Goal: Transaction & Acquisition: Purchase product/service

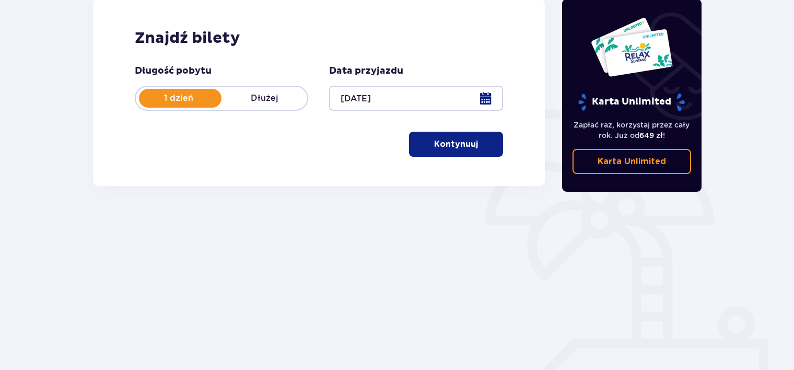
scroll to position [163, 0]
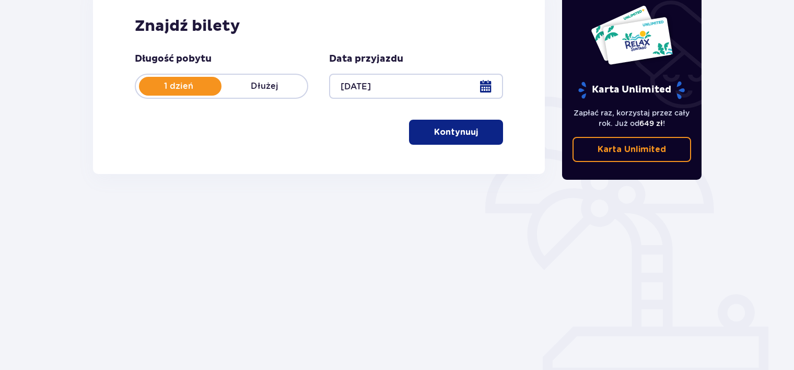
click at [456, 133] on p "Kontynuuj" at bounding box center [456, 131] width 44 height 11
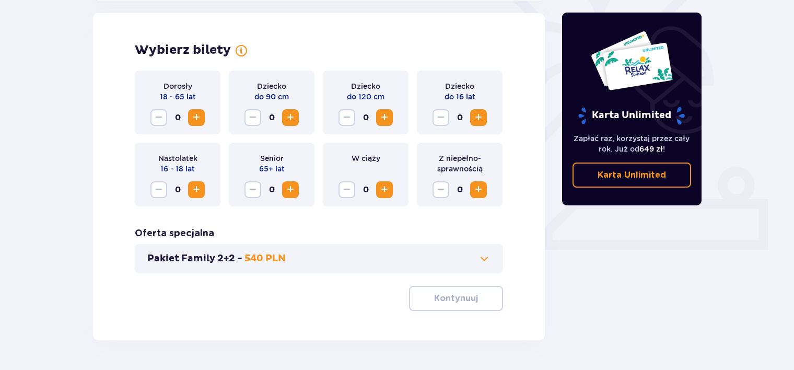
scroll to position [291, 0]
click at [200, 115] on span "Increase" at bounding box center [196, 117] width 13 height 13
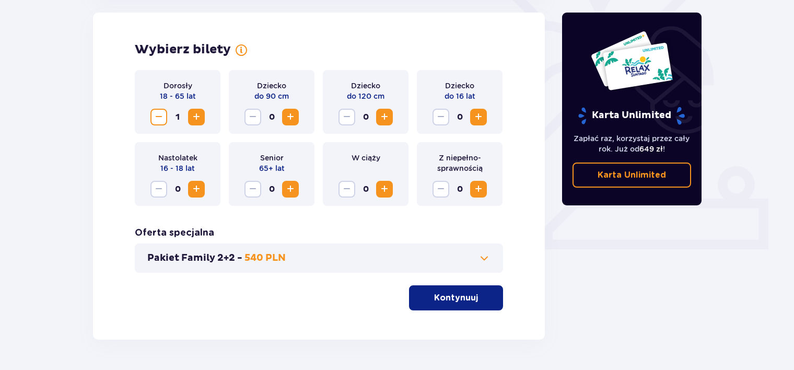
click at [200, 115] on span "Increase" at bounding box center [196, 117] width 13 height 13
click at [469, 306] on button "Kontynuuj" at bounding box center [456, 297] width 94 height 25
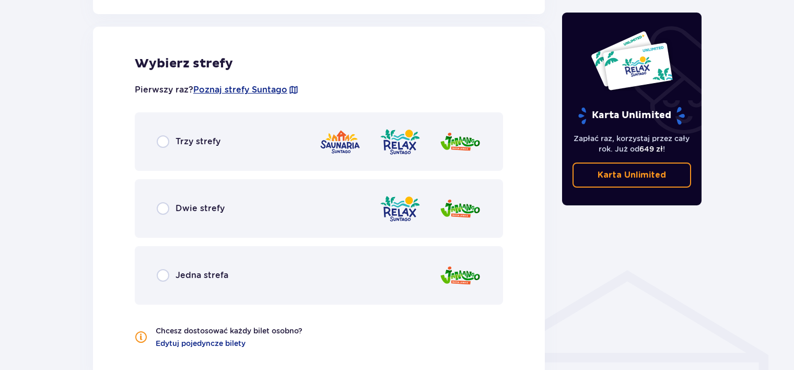
scroll to position [580, 0]
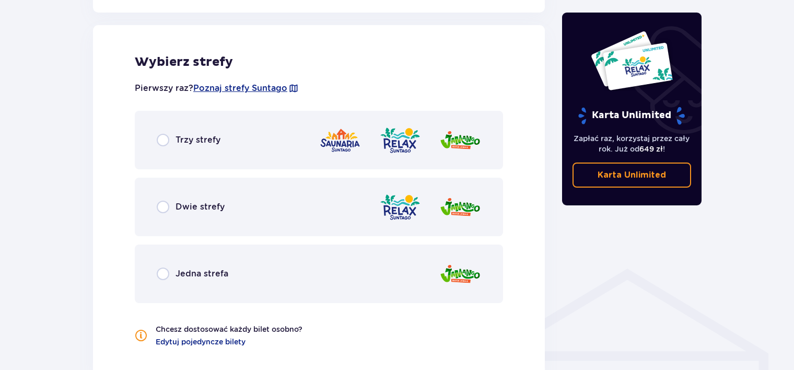
click at [191, 138] on p "Trzy strefy" at bounding box center [198, 139] width 45 height 11
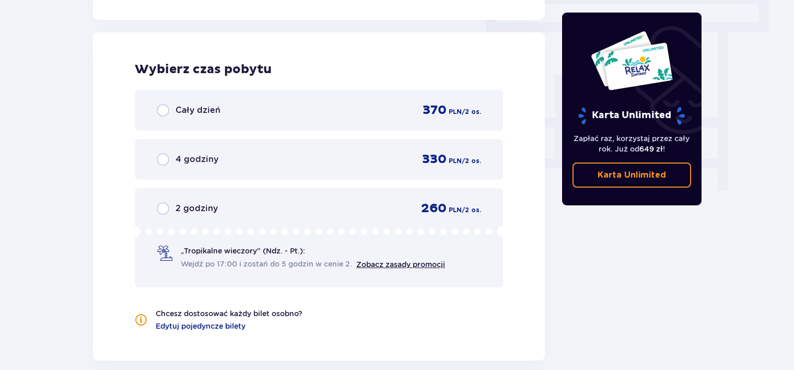
scroll to position [944, 0]
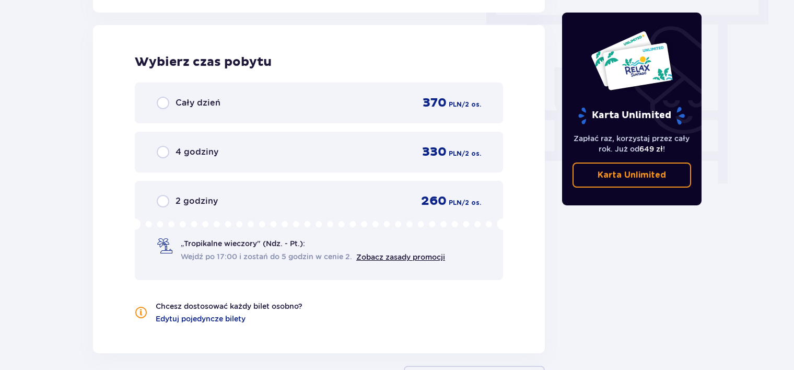
click at [185, 109] on div "Cały dzień 370 PLN / 2 os." at bounding box center [319, 103] width 325 height 16
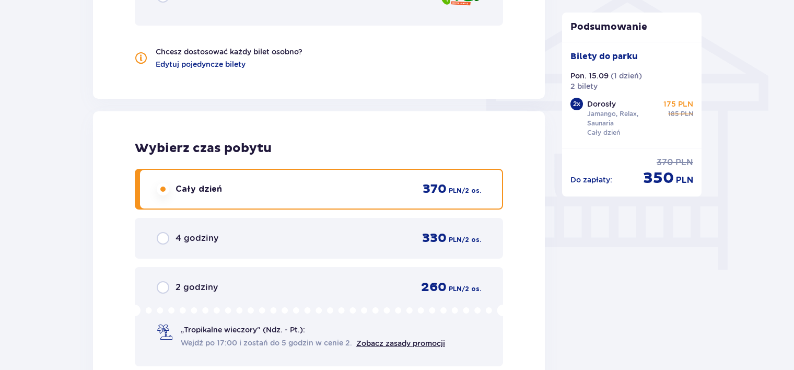
scroll to position [719, 0]
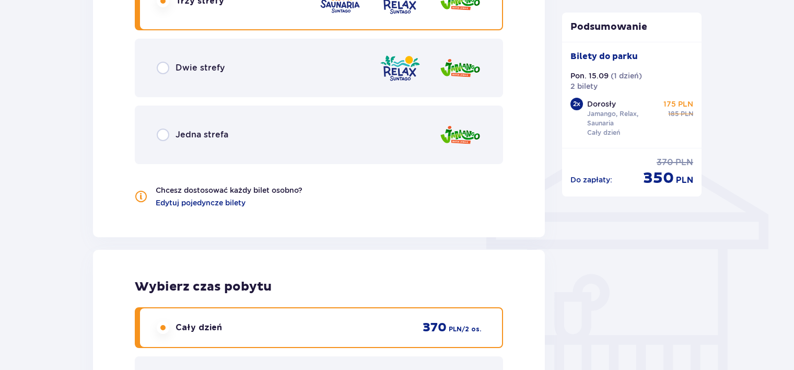
click at [353, 65] on div "Dwie strefy" at bounding box center [319, 68] width 368 height 59
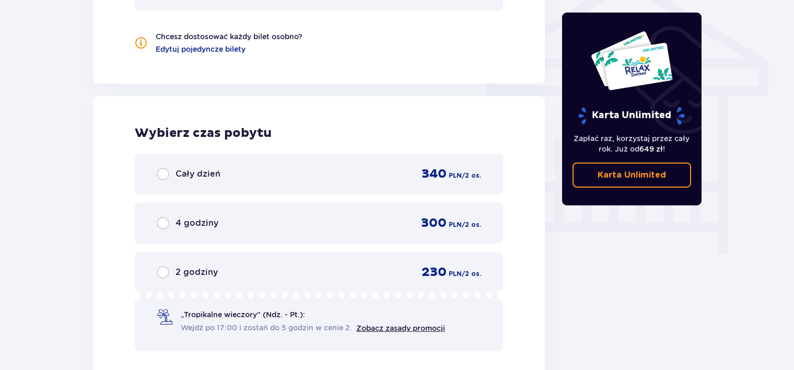
scroll to position [735, 0]
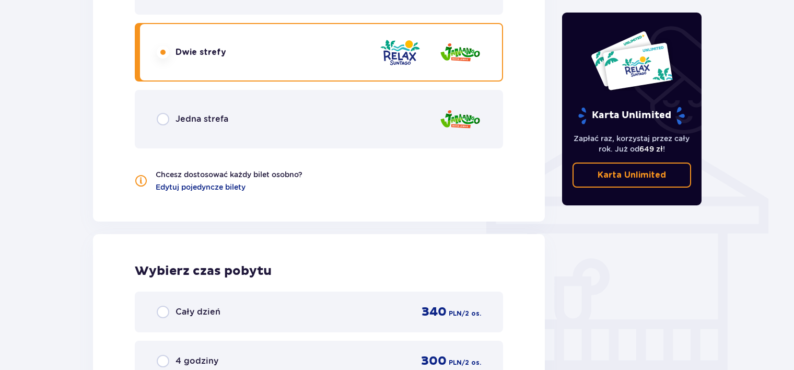
click at [303, 121] on div "Jedna strefa" at bounding box center [319, 119] width 368 height 59
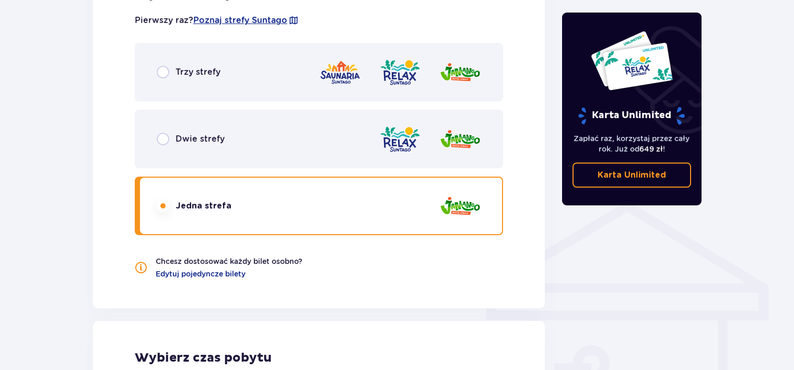
scroll to position [630, 0]
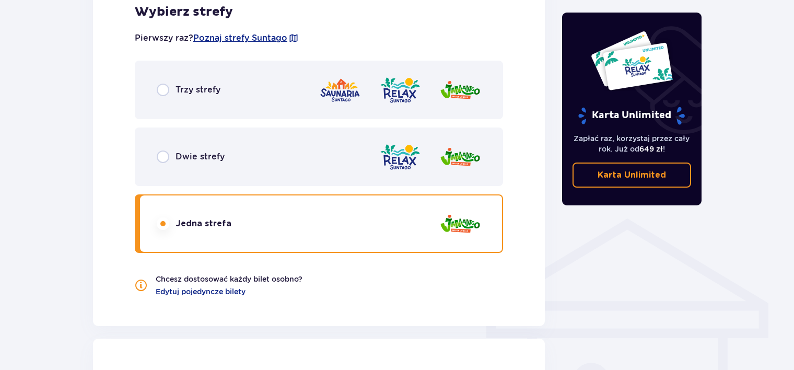
click at [326, 113] on div "Trzy strefy" at bounding box center [319, 90] width 368 height 59
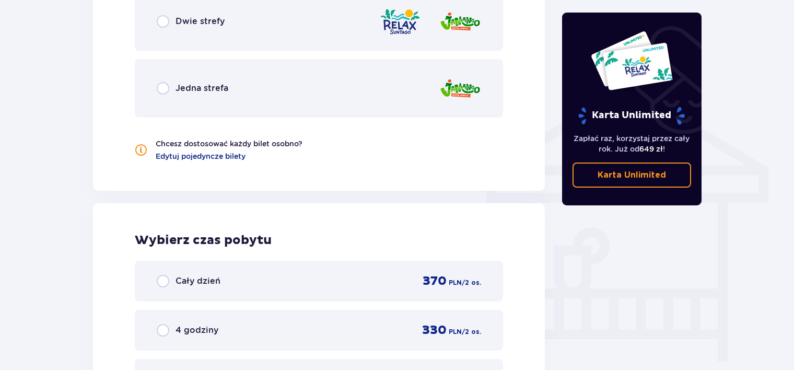
scroll to position [892, 0]
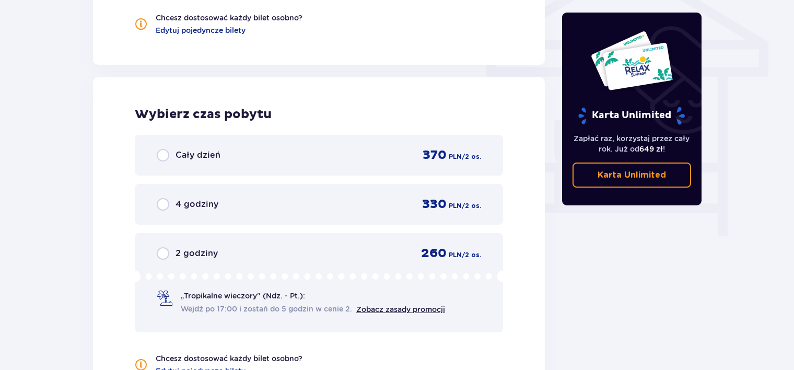
click at [211, 159] on p "Cały dzień" at bounding box center [198, 154] width 45 height 11
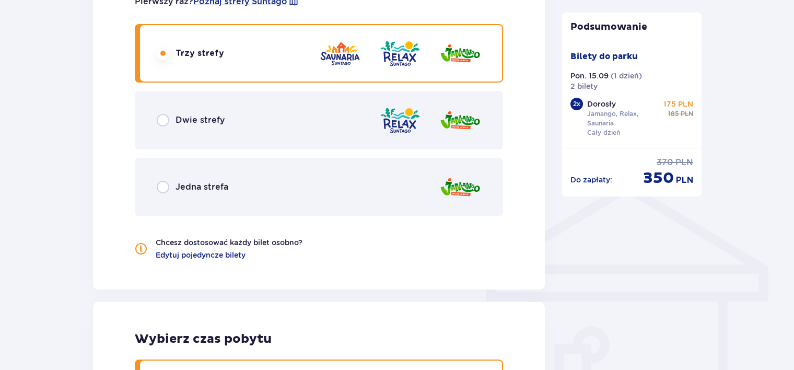
click at [285, 130] on div "Dwie strefy" at bounding box center [319, 120] width 368 height 59
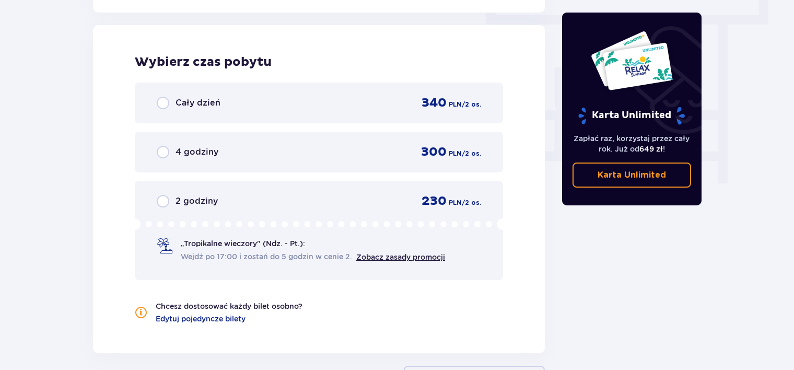
scroll to position [683, 0]
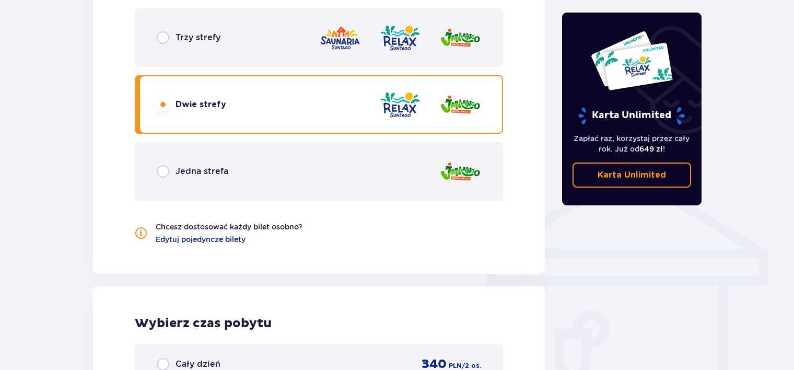
click at [268, 48] on div "Trzy strefy" at bounding box center [319, 37] width 368 height 59
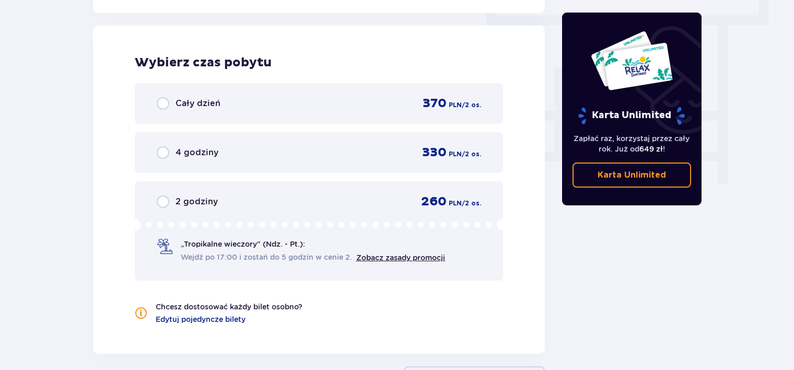
scroll to position [944, 0]
click at [355, 90] on div "Cały dzień 370 PLN / 2 os." at bounding box center [319, 103] width 368 height 41
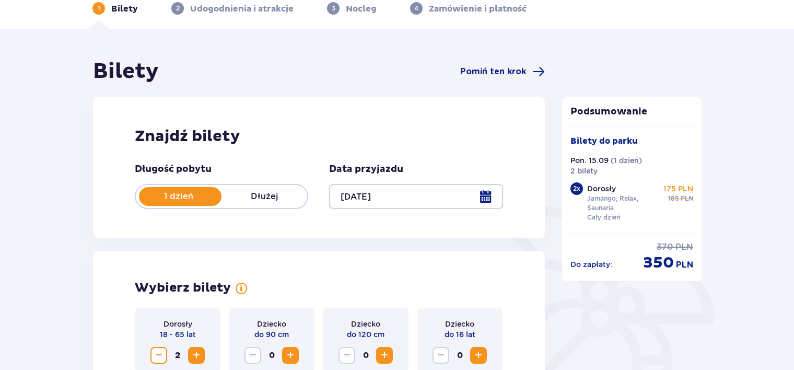
scroll to position [0, 0]
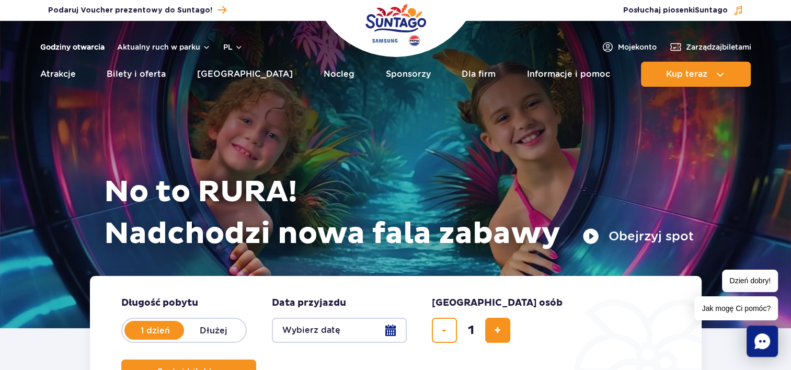
click at [84, 52] on link "Godziny otwarcia" at bounding box center [72, 47] width 64 height 10
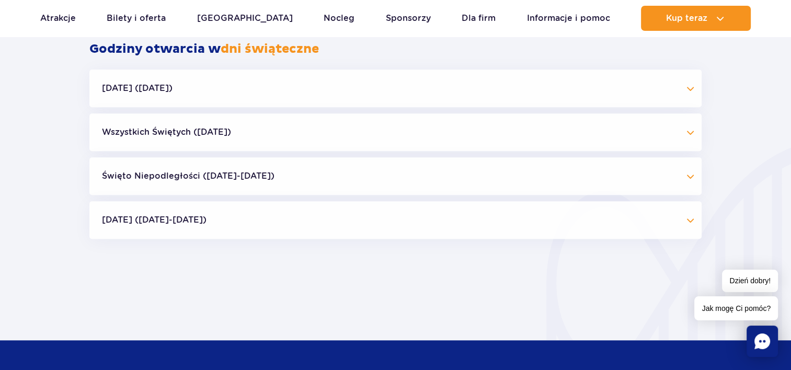
scroll to position [850, 0]
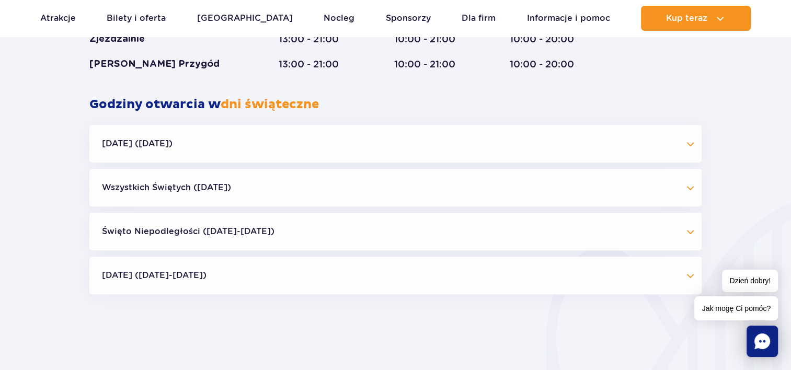
click at [399, 184] on button "Wszystkich Świętych (01.11.25)" at bounding box center [395, 188] width 612 height 38
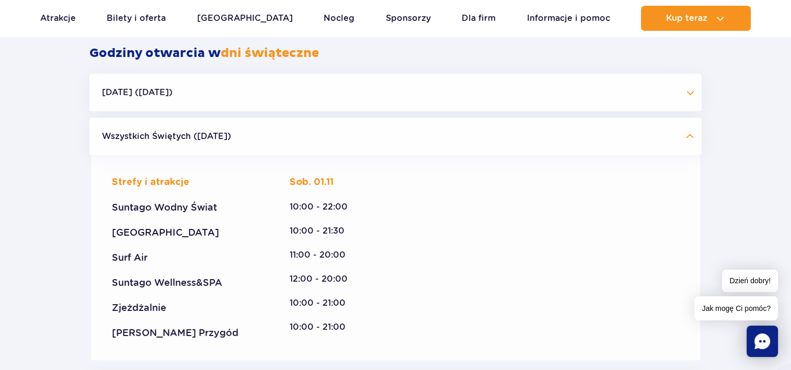
scroll to position [903, 0]
click at [401, 138] on button "Wszystkich Świętych (01.11.25)" at bounding box center [395, 136] width 612 height 38
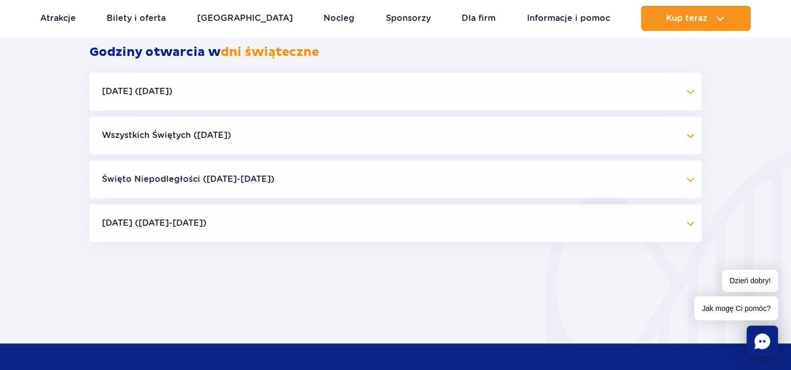
click at [402, 99] on button "Halloween (31.10.25)" at bounding box center [395, 92] width 612 height 38
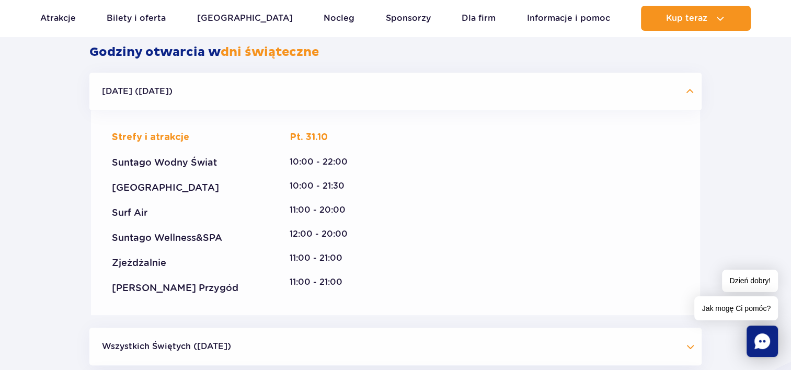
click at [402, 99] on button "Halloween (31.10.25)" at bounding box center [395, 92] width 612 height 38
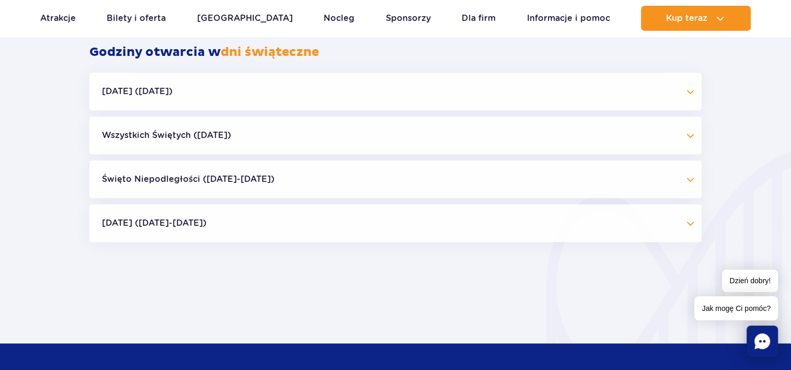
scroll to position [955, 0]
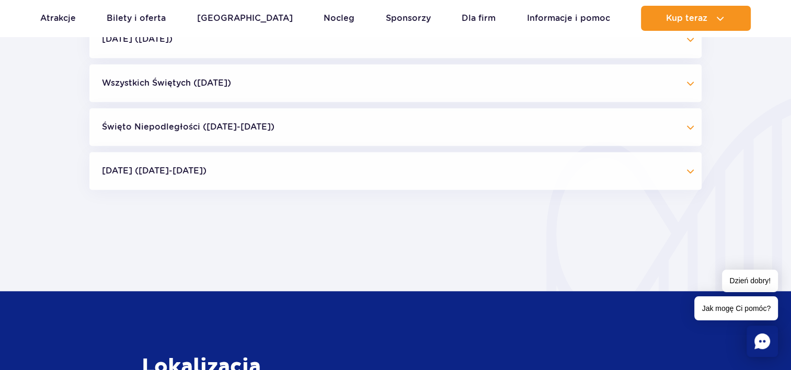
click at [360, 131] on button "Święto Niepodległości (09.11-11.11.25)" at bounding box center [395, 127] width 612 height 38
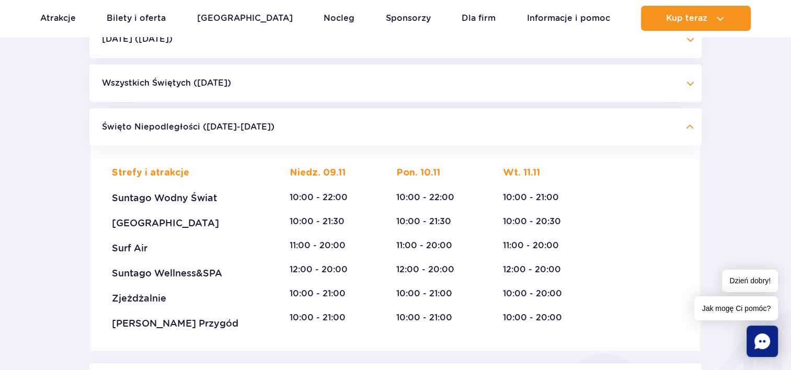
click at [360, 131] on button "Święto Niepodległości (09.11-11.11.25)" at bounding box center [395, 127] width 612 height 38
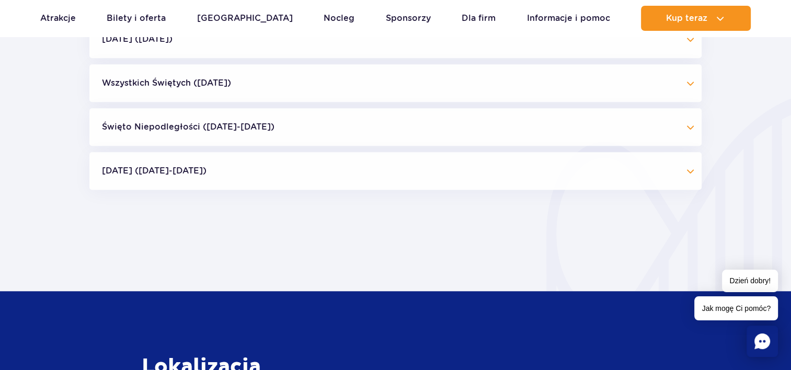
click at [318, 178] on button "Boże Narodzenie (23.12-01.01.26)" at bounding box center [395, 171] width 612 height 38
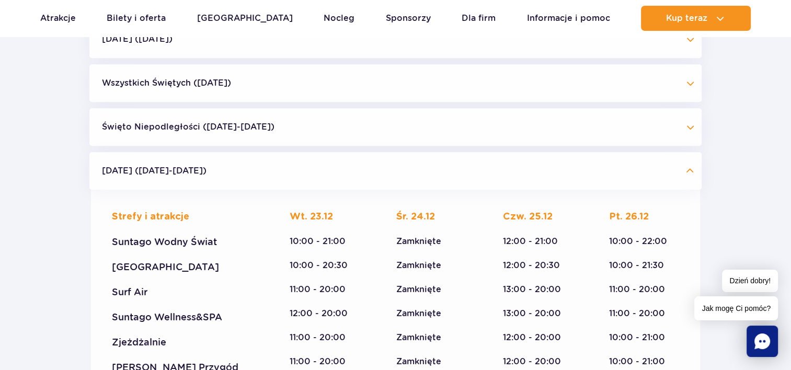
click at [319, 175] on button "Boże Narodzenie (23.12-01.01.26)" at bounding box center [395, 171] width 612 height 38
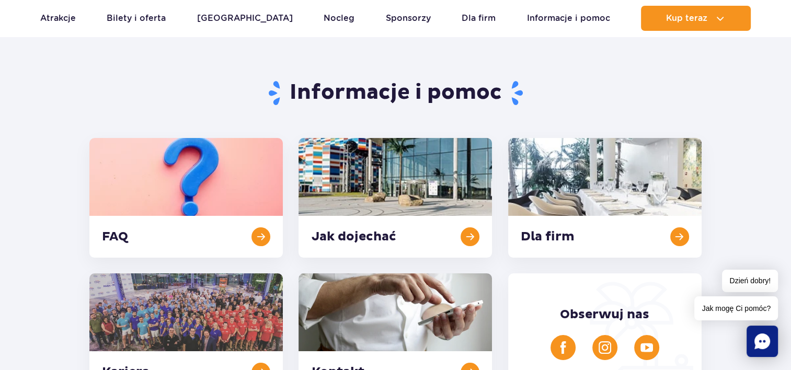
scroll to position [0, 0]
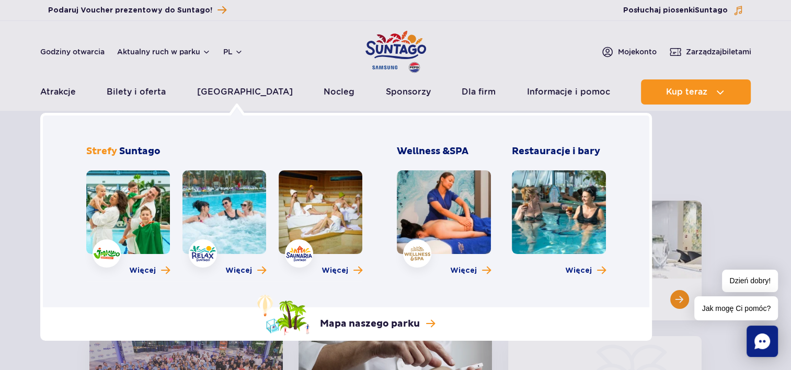
click at [146, 211] on link at bounding box center [128, 212] width 84 height 84
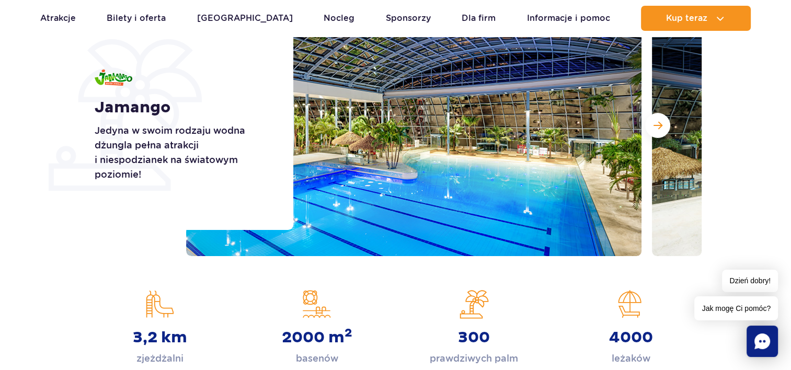
scroll to position [157, 0]
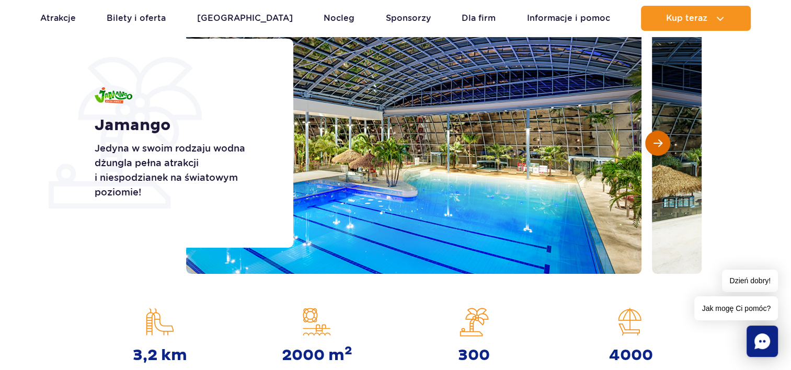
click at [661, 145] on span "Następny slajd" at bounding box center [657, 143] width 9 height 9
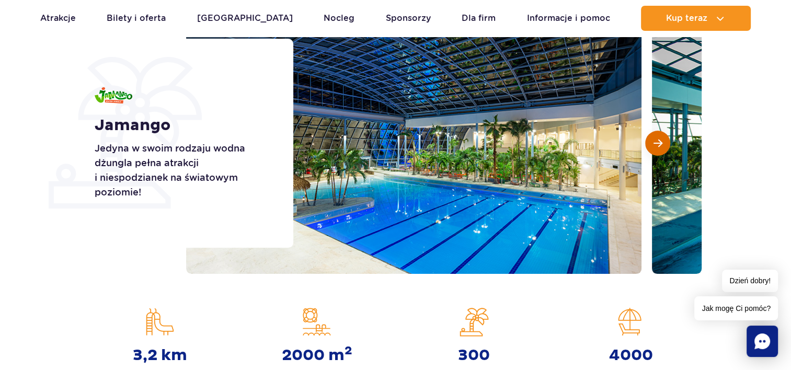
click at [661, 145] on span "Następny slajd" at bounding box center [657, 143] width 9 height 9
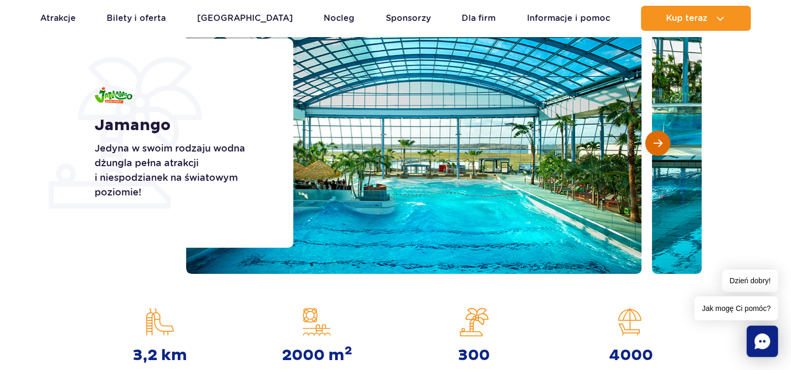
click at [661, 145] on span "Następny slajd" at bounding box center [657, 143] width 9 height 9
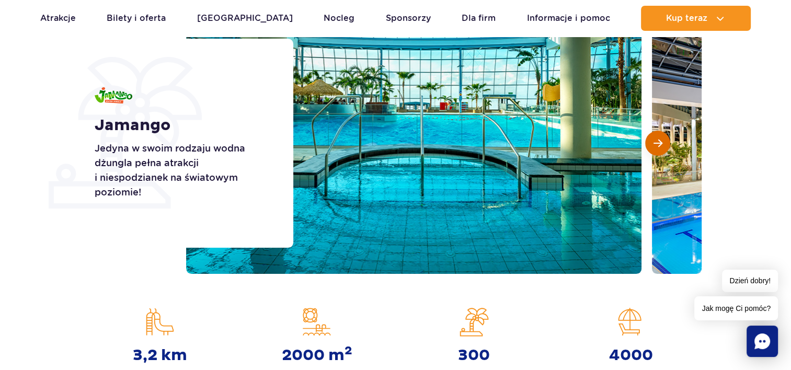
click at [661, 145] on span "Następny slajd" at bounding box center [657, 143] width 9 height 9
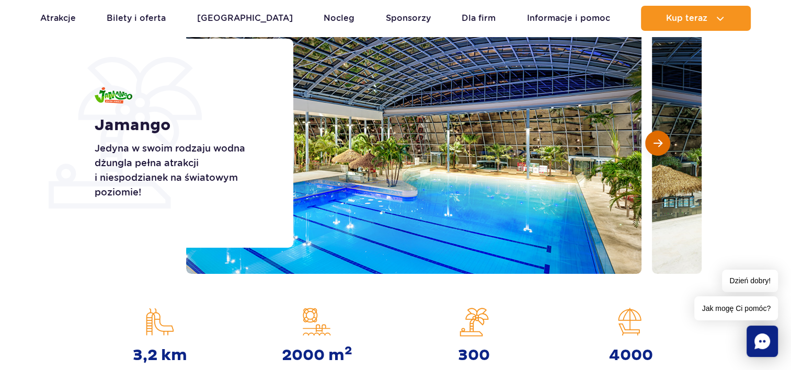
click at [661, 145] on span "Następny slajd" at bounding box center [657, 143] width 9 height 9
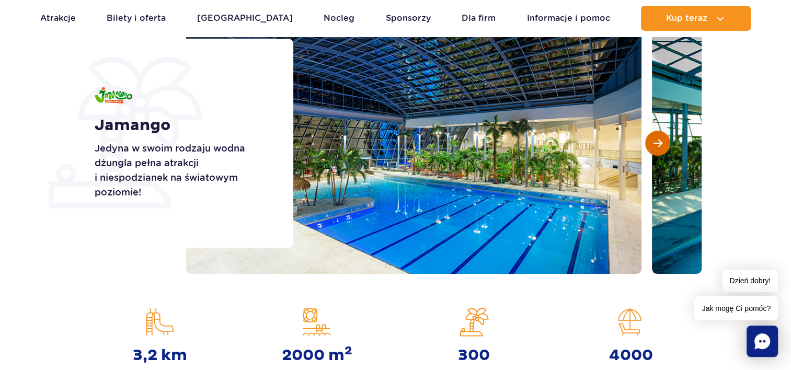
click at [661, 145] on span "Następny slajd" at bounding box center [657, 143] width 9 height 9
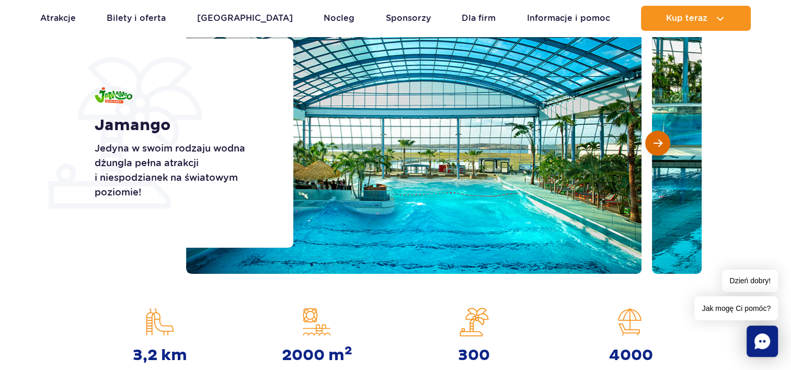
click at [661, 145] on span "Następny slajd" at bounding box center [657, 143] width 9 height 9
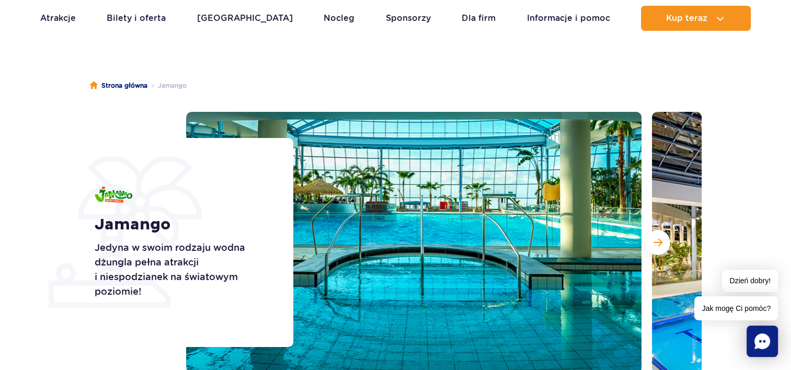
scroll to position [52, 0]
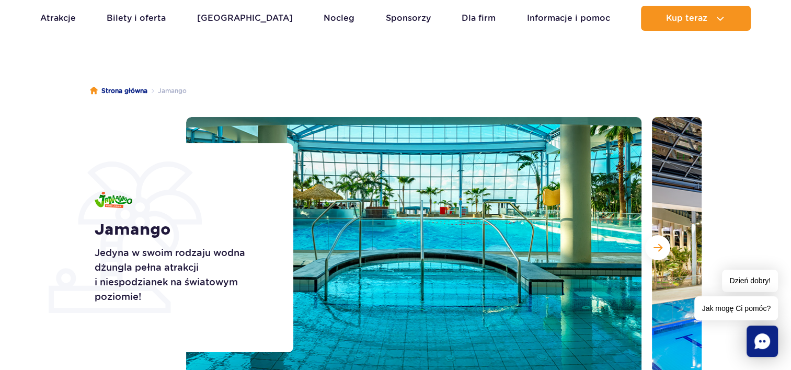
click at [324, 15] on link "Nocleg" at bounding box center [339, 18] width 31 height 25
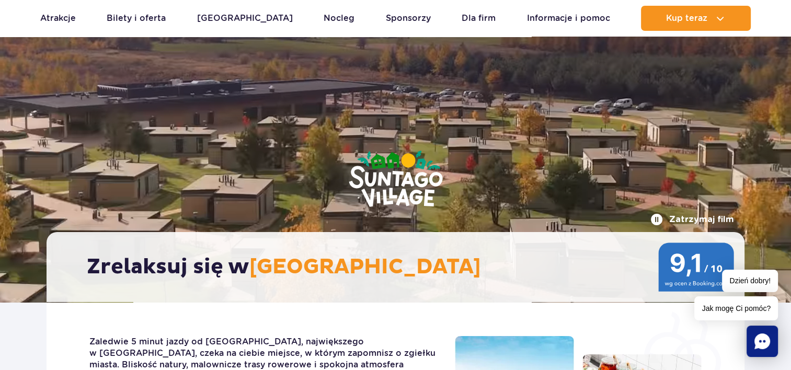
scroll to position [209, 0]
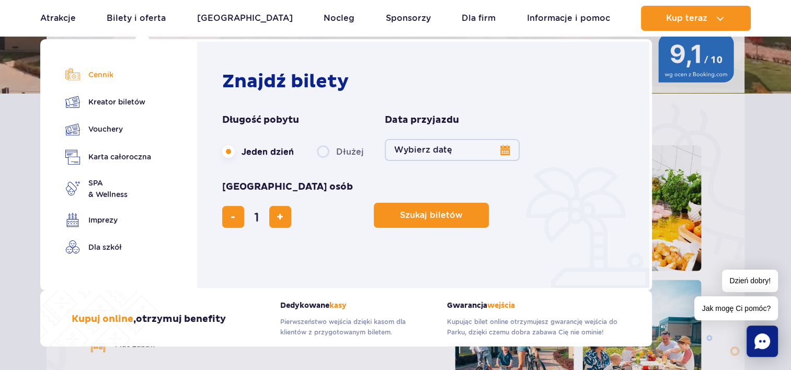
click at [95, 76] on link "Cennik" at bounding box center [108, 74] width 86 height 15
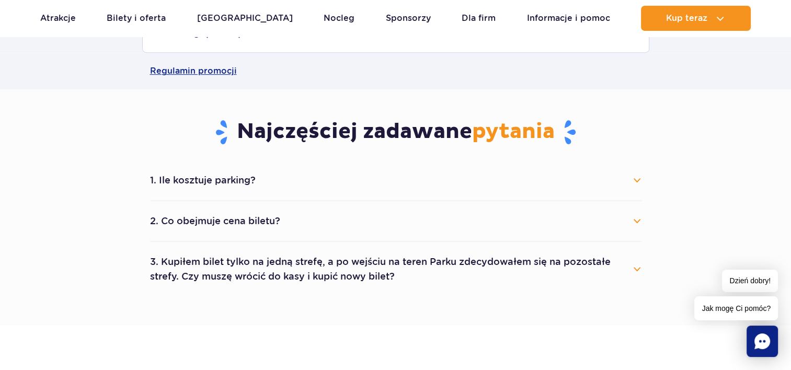
scroll to position [575, 0]
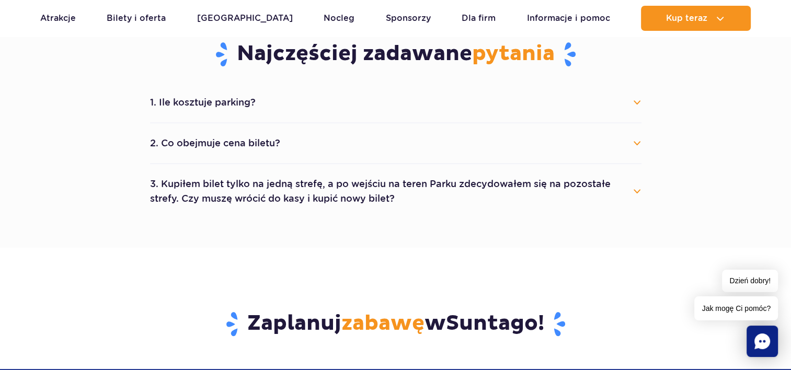
click at [440, 111] on button "1. Ile kosztuje parking?" at bounding box center [395, 102] width 491 height 23
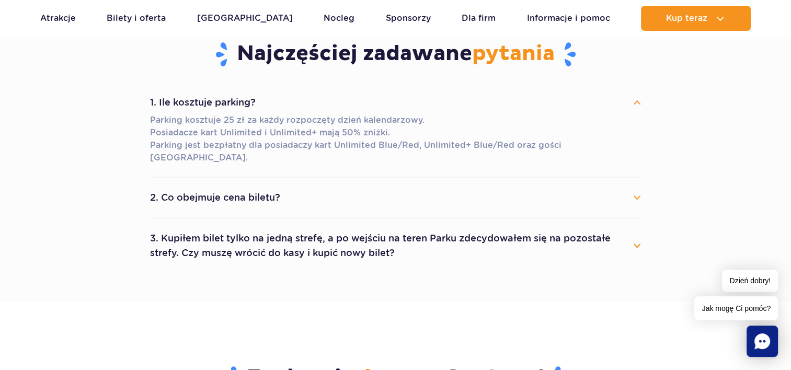
click at [440, 109] on button "1. Ile kosztuje parking?" at bounding box center [395, 102] width 491 height 23
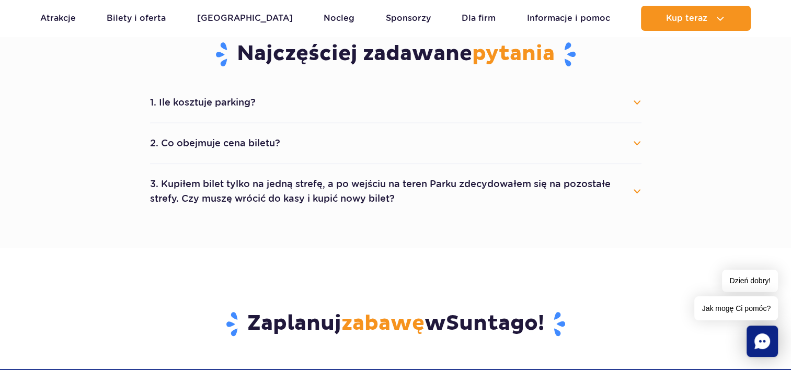
click at [420, 143] on button "2. Co obejmuje cena biletu?" at bounding box center [395, 143] width 491 height 23
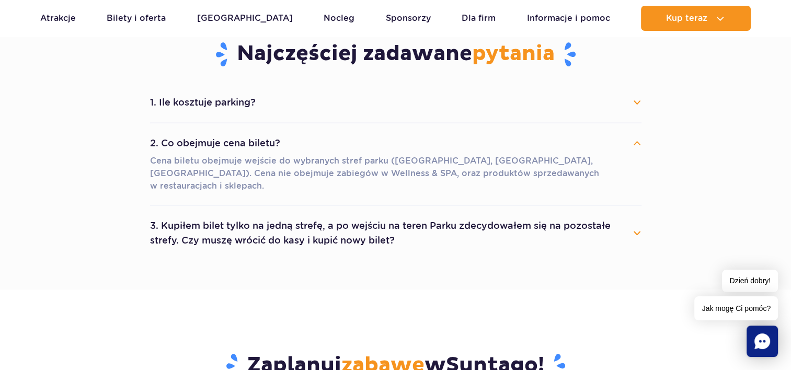
click at [420, 143] on button "2. Co obejmuje cena biletu?" at bounding box center [395, 143] width 491 height 23
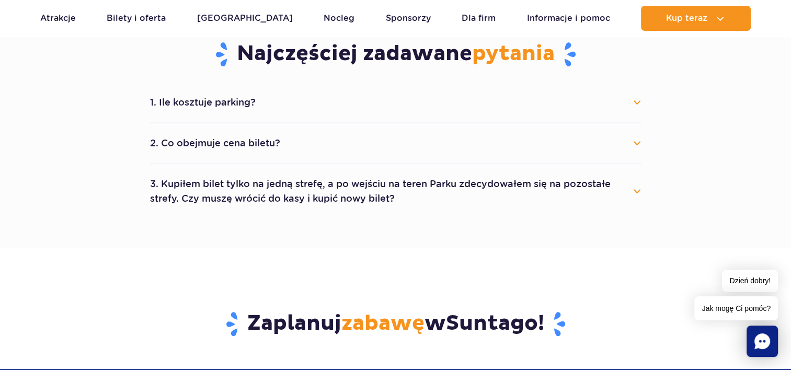
click at [389, 180] on button "3. Kupiłem bilet tylko na jedną strefę, a po wejściu na teren Parku zdecydowałe…" at bounding box center [395, 191] width 491 height 38
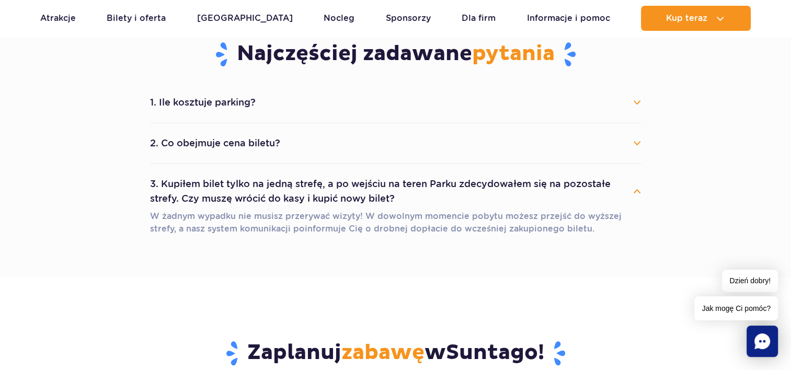
click at [389, 180] on button "3. Kupiłem bilet tylko na jedną strefę, a po wejściu na teren Parku zdecydowałe…" at bounding box center [395, 191] width 491 height 38
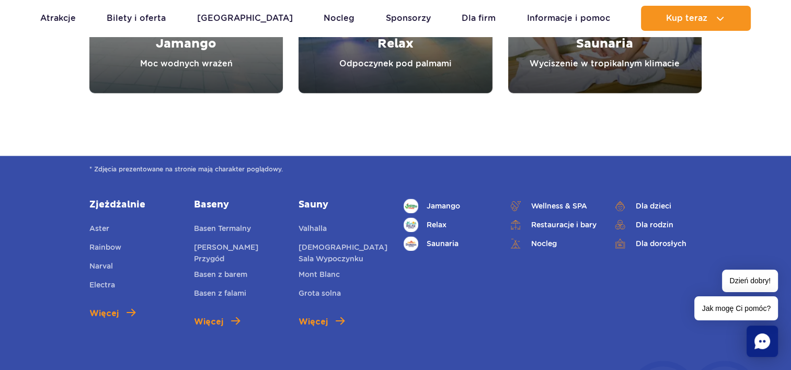
scroll to position [1150, 0]
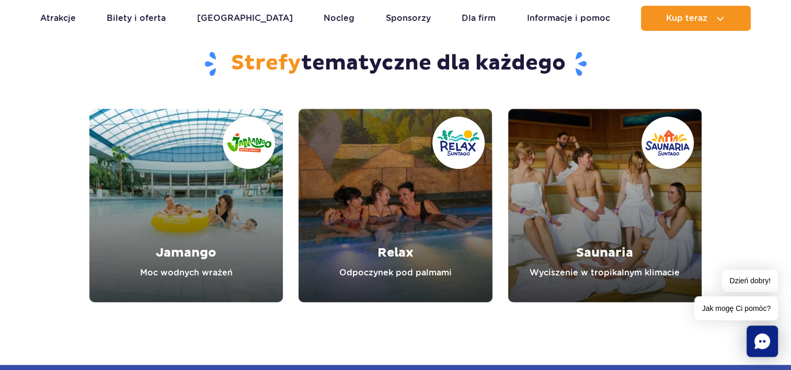
click at [639, 245] on link "Saunaria" at bounding box center [604, 205] width 193 height 193
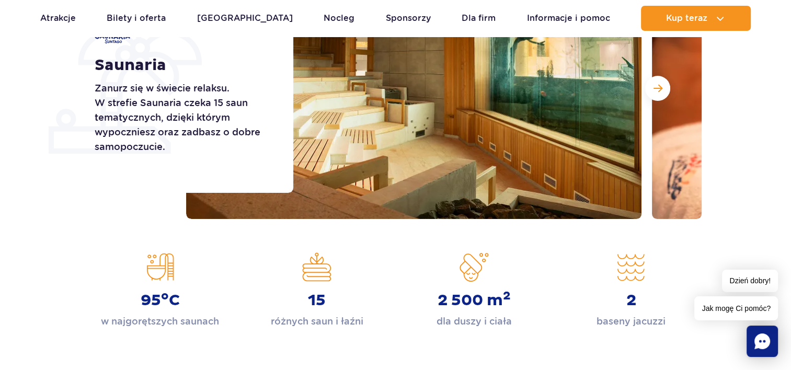
scroll to position [157, 0]
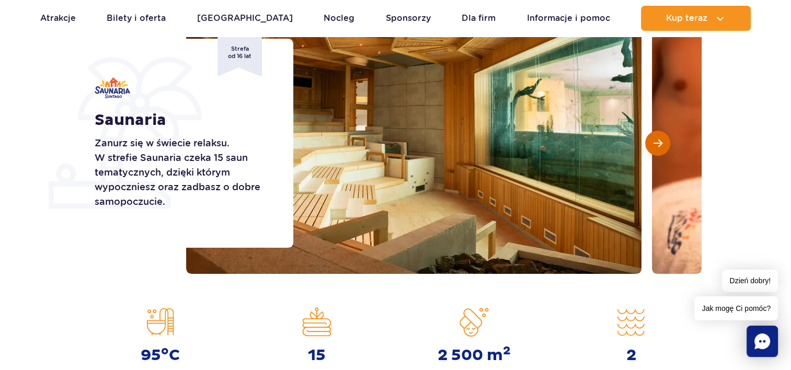
click at [656, 140] on span "Następny slajd" at bounding box center [657, 143] width 9 height 9
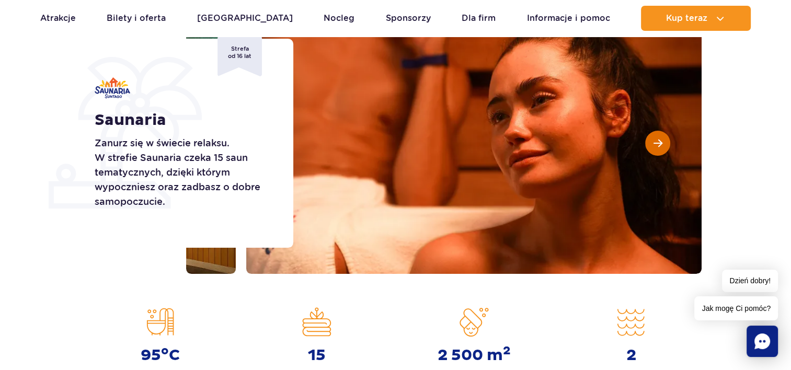
click at [656, 140] on span "Następny slajd" at bounding box center [657, 143] width 9 height 9
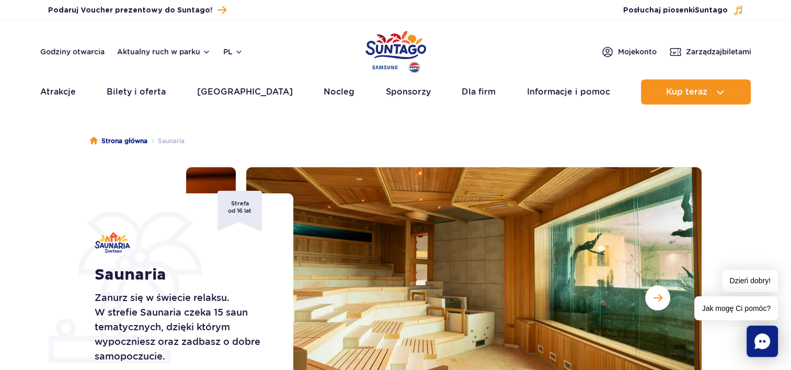
scroll to position [0, 0]
